Goal: Task Accomplishment & Management: Use online tool/utility

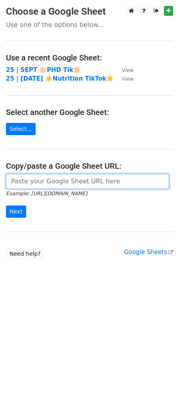
click at [55, 181] on input "url" at bounding box center [87, 181] width 163 height 15
paste input "https://docs.google.com/spreadsheets/d/1sWL3L0AmnYebJAQ3xw7BEchlFzOA7fcnlfXXmAk…"
type input "https://docs.google.com/spreadsheets/d/1sWL3L0AmnYebJAQ3xw7BEchlFzOA7fcnlfXXmAk…"
click at [6, 205] on input "Next" at bounding box center [16, 211] width 20 height 12
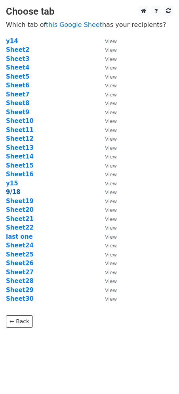
click at [13, 193] on strong "9/18" at bounding box center [13, 191] width 15 height 7
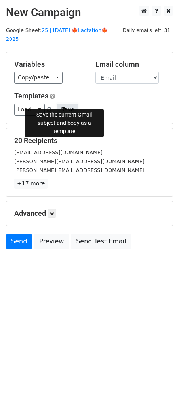
click at [59, 103] on button "Save" at bounding box center [67, 109] width 21 height 12
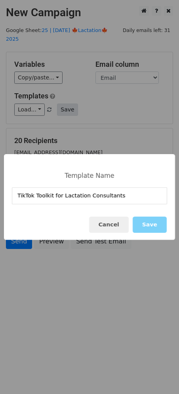
type input "TikTok Toolkit for Lactation Consultants"
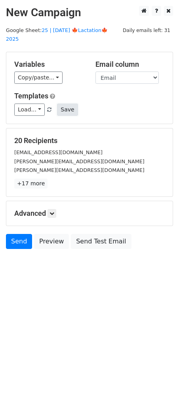
click at [66, 105] on button "Save" at bounding box center [67, 109] width 21 height 12
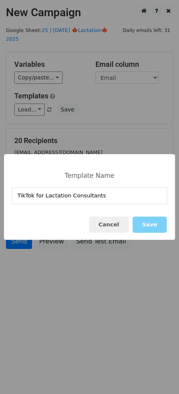
type input "TikTok for Lactation Consultants"
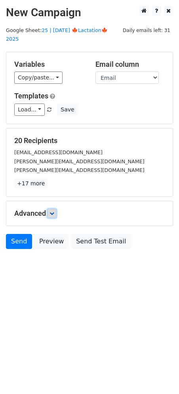
click at [51, 211] on icon at bounding box center [51, 213] width 5 height 5
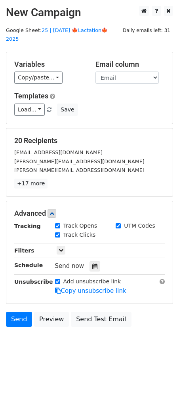
click at [94, 263] on div "Tracking Track Opens UTM Codes Track Clicks Filters Only include spreadsheet ro…" at bounding box center [89, 259] width 150 height 74
click at [93, 263] on icon at bounding box center [94, 266] width 5 height 6
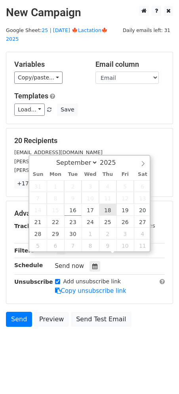
type input "2025-09-18 12:00"
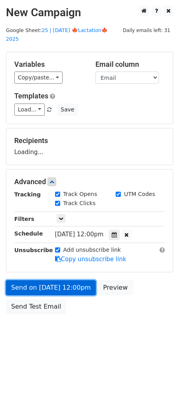
click at [81, 280] on link "Send on Sep 18 at 12:00pm" at bounding box center [51, 287] width 90 height 15
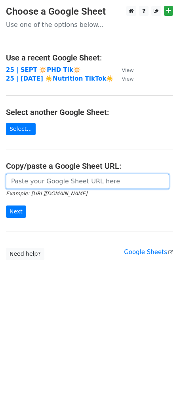
click at [51, 181] on input "url" at bounding box center [87, 181] width 163 height 15
paste input "TikTok for Lactation Consultants"
click at [6, 205] on input "Next" at bounding box center [16, 211] width 20 height 12
paste input "https://docs.google.com/spreadsheets/d/1sWL3L0AmnYebJAQ3xw7BEchlFzOA7fcnlfXXmAk…"
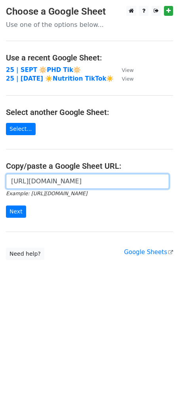
type input "https://docs.google.com/spreadsheets/d/1sWL3L0AmnYebJAQ3xw7BEchlFzOA7fcnlfXXmAk…"
click at [6, 205] on input "Next" at bounding box center [16, 211] width 20 height 12
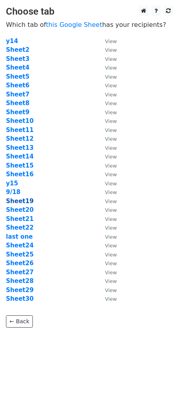
click at [24, 201] on strong "Sheet19" at bounding box center [20, 200] width 28 height 7
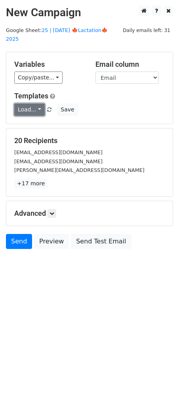
click at [32, 103] on link "Load..." at bounding box center [29, 109] width 30 height 12
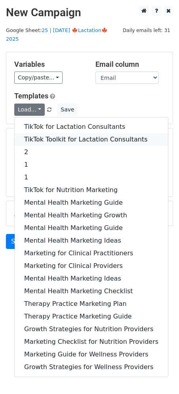
click at [56, 134] on link "TikTok Toolkit for Lactation Consultants" at bounding box center [91, 139] width 153 height 13
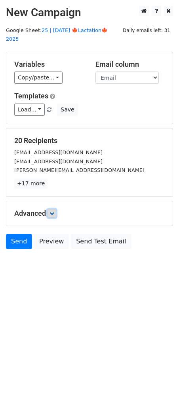
click at [53, 211] on icon at bounding box center [51, 213] width 5 height 5
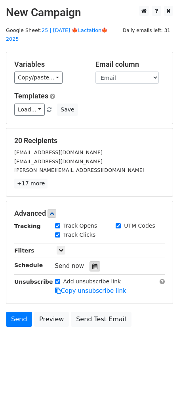
click at [91, 261] on div at bounding box center [94, 266] width 11 height 10
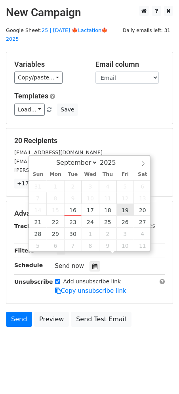
type input "2025-09-19 12:00"
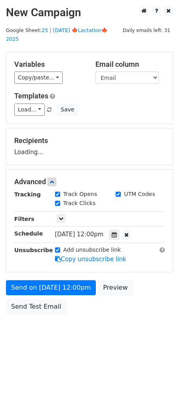
click at [70, 285] on div "Send on Sep 19 at 12:00pm Preview Send Test Email" at bounding box center [89, 299] width 179 height 38
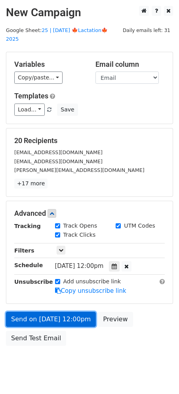
click at [67, 313] on link "Send on Sep 19 at 12:00pm" at bounding box center [51, 319] width 90 height 15
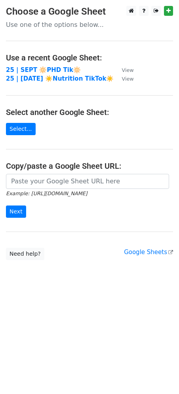
click at [78, 190] on icon "Example: [URL][DOMAIN_NAME]" at bounding box center [46, 193] width 81 height 7
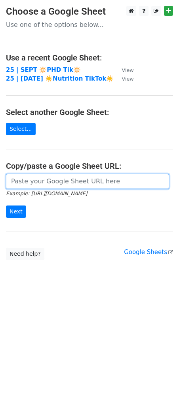
click at [72, 182] on input "url" at bounding box center [87, 181] width 163 height 15
paste input "https://docs.google.com/spreadsheets/d/1sWL3L0AmnYebJAQ3xw7BEchlFzOA7fcnlfXXmAk…"
type input "https://docs.google.com/spreadsheets/d/1sWL3L0AmnYebJAQ3xw7BEchlFzOA7fcnlfXXmAk…"
click at [6, 205] on input "Next" at bounding box center [16, 211] width 20 height 12
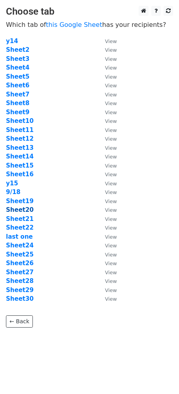
click at [26, 211] on strong "Sheet20" at bounding box center [20, 209] width 28 height 7
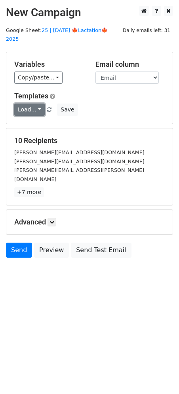
click at [34, 103] on link "Load..." at bounding box center [29, 109] width 30 height 12
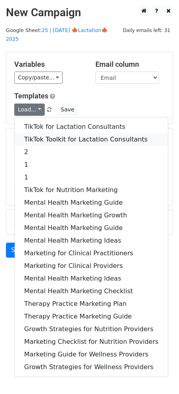
click at [60, 133] on link "TikTok Toolkit for Lactation Consultants" at bounding box center [91, 139] width 153 height 13
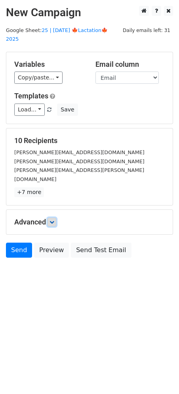
click at [52, 220] on icon at bounding box center [51, 222] width 5 height 5
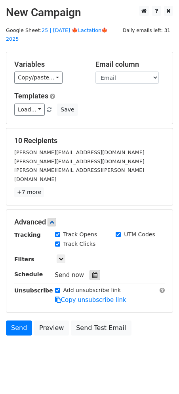
click at [92, 272] on icon at bounding box center [94, 275] width 5 height 6
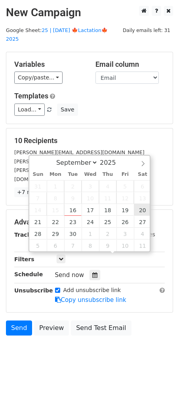
type input "2025-09-20 12:00"
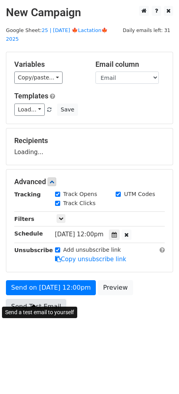
click at [60, 299] on link "Send Test Email" at bounding box center [36, 306] width 60 height 15
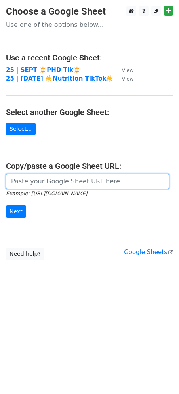
click at [68, 182] on input "url" at bounding box center [87, 181] width 163 height 15
paste input "[URL][DOMAIN_NAME]"
type input "https://docs.google.com/spreadsheets/d/1sWL3L0AmnYebJAQ3xw7BEchlFzOA7fcnlfXXmAk…"
click at [6, 205] on input "Next" at bounding box center [16, 211] width 20 height 12
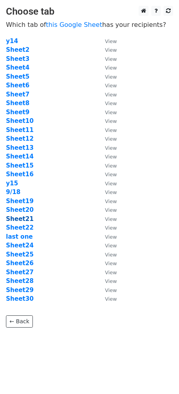
click at [24, 218] on strong "Sheet21" at bounding box center [20, 218] width 28 height 7
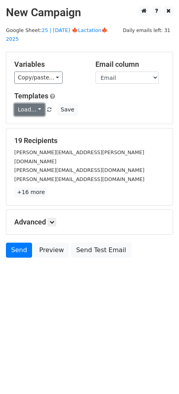
click at [23, 103] on link "Load..." at bounding box center [29, 109] width 30 height 12
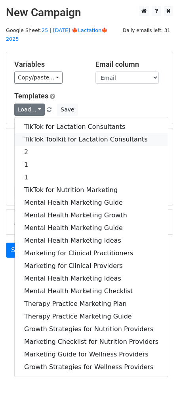
click at [50, 133] on link "TikTok Toolkit for Lactation Consultants" at bounding box center [91, 139] width 153 height 13
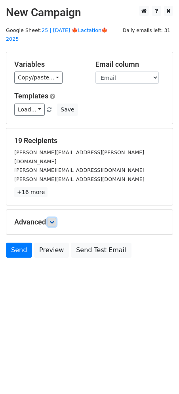
click at [52, 218] on link at bounding box center [51, 222] width 9 height 9
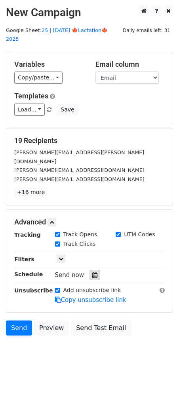
click at [92, 272] on icon at bounding box center [94, 275] width 5 height 6
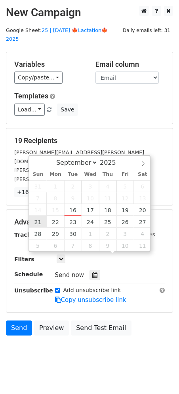
type input "[DATE] 12:00"
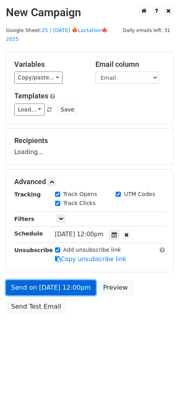
click at [49, 284] on link "Send on [DATE] 12:00pm" at bounding box center [51, 287] width 90 height 15
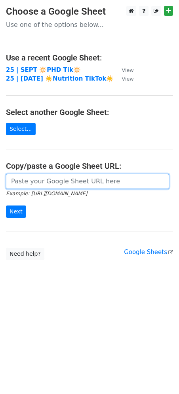
click at [65, 177] on input "url" at bounding box center [87, 181] width 163 height 15
paste input "https://docs.google.com/spreadsheets/d/1sWL3L0AmnYebJAQ3xw7BEchlFzOA7fcnlfXXmAk…"
type input "https://docs.google.com/spreadsheets/d/1sWL3L0AmnYebJAQ3xw7BEchlFzOA7fcnlfXXmAk…"
click at [6, 205] on input "Next" at bounding box center [16, 211] width 20 height 12
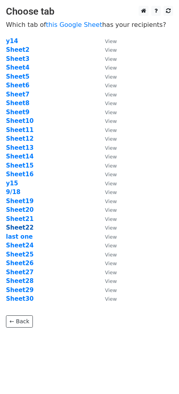
click at [24, 229] on strong "Sheet22" at bounding box center [20, 227] width 28 height 7
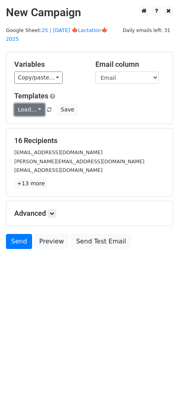
click at [29, 103] on link "Load..." at bounding box center [29, 109] width 30 height 12
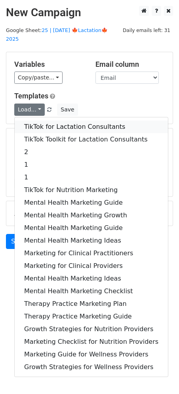
click at [69, 120] on link "TikTok for Lactation Consultants" at bounding box center [91, 126] width 153 height 13
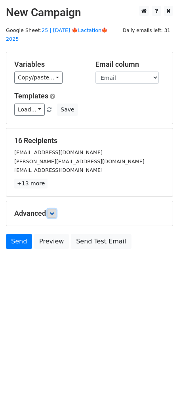
click at [54, 211] on icon at bounding box center [51, 213] width 5 height 5
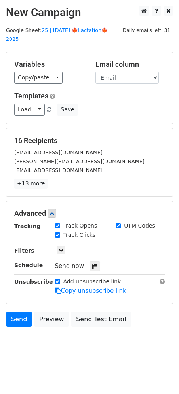
click at [92, 263] on icon at bounding box center [94, 266] width 5 height 6
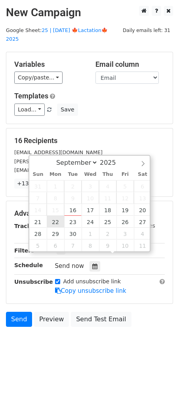
type input "[DATE] 12:00"
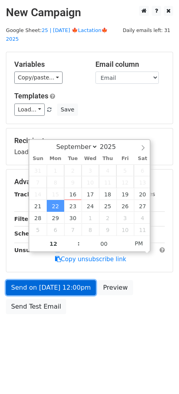
click at [55, 280] on link "Send on [DATE] 12:00pm" at bounding box center [51, 287] width 90 height 15
